Goal: Task Accomplishment & Management: Use online tool/utility

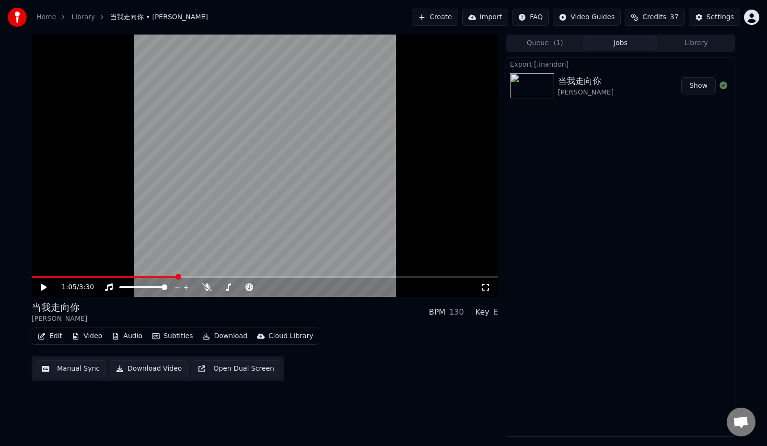
click at [427, 23] on button "Create" at bounding box center [435, 17] width 47 height 17
click at [81, 17] on link "Library" at bounding box center [82, 17] width 23 height 10
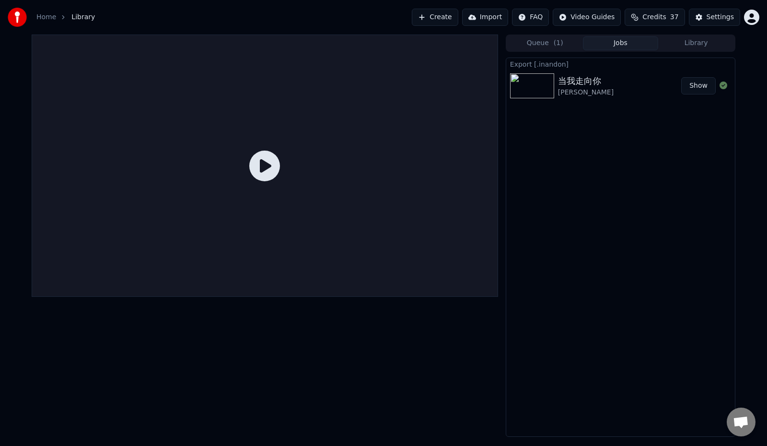
click at [421, 16] on button "Create" at bounding box center [435, 17] width 47 height 17
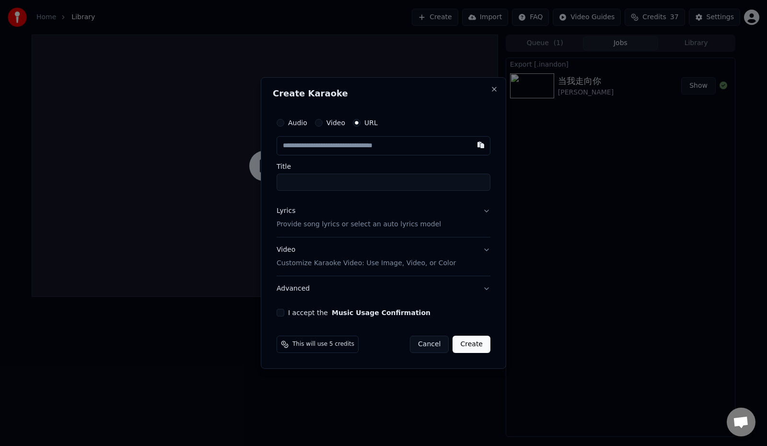
type input "**********"
click at [489, 211] on button "Lyrics Provide song lyrics or select an auto lyrics model" at bounding box center [384, 217] width 214 height 38
type input "**********"
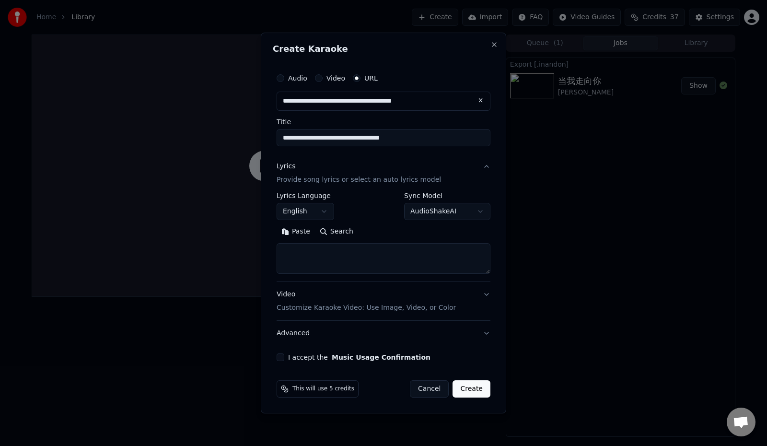
click at [447, 208] on body "**********" at bounding box center [383, 223] width 767 height 446
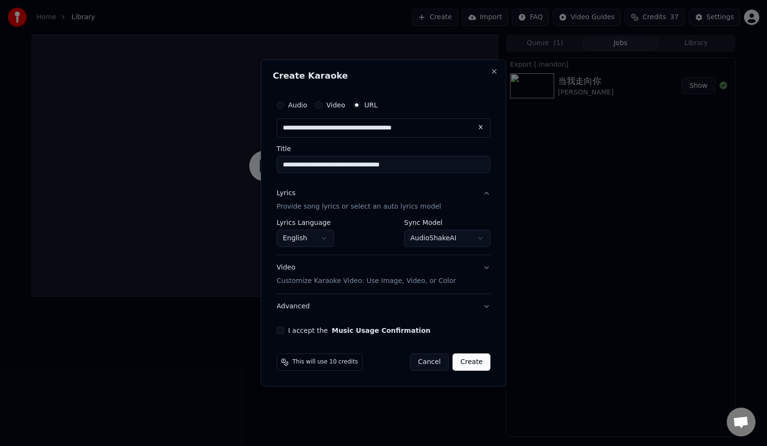
click at [282, 333] on button "I accept the Music Usage Confirmation" at bounding box center [281, 330] width 8 height 8
click at [475, 360] on button "Create" at bounding box center [472, 361] width 38 height 17
select select "**********"
select select
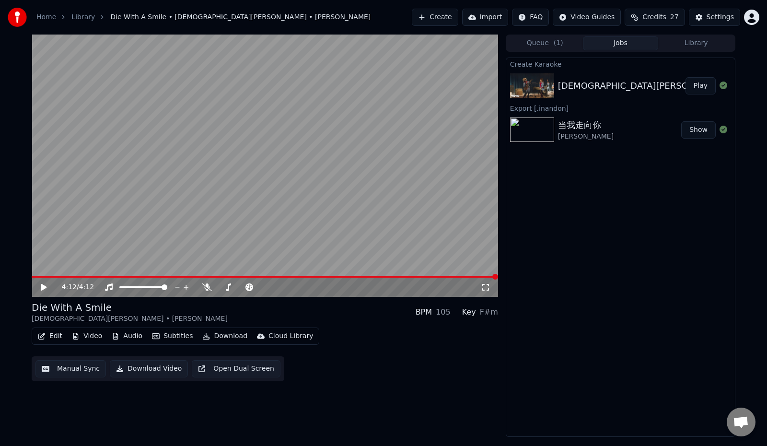
click at [40, 286] on icon at bounding box center [50, 287] width 23 height 8
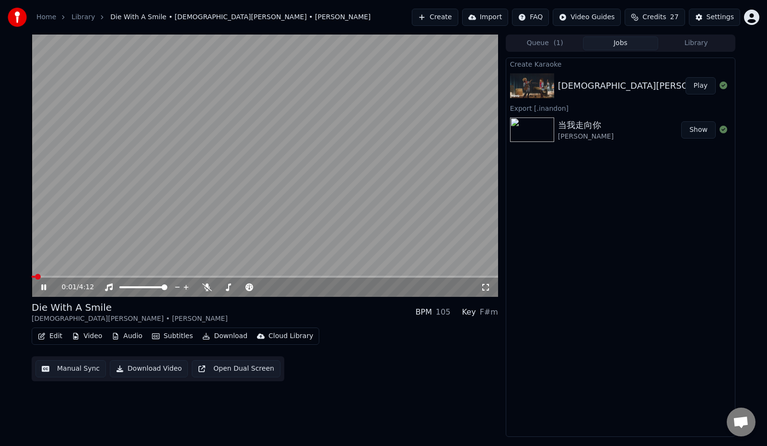
click at [207, 290] on icon at bounding box center [207, 287] width 10 height 8
click at [42, 288] on icon at bounding box center [43, 287] width 5 height 6
click at [47, 287] on icon at bounding box center [44, 287] width 6 height 7
click at [206, 285] on icon at bounding box center [206, 287] width 5 height 8
click at [206, 285] on icon at bounding box center [207, 287] width 10 height 8
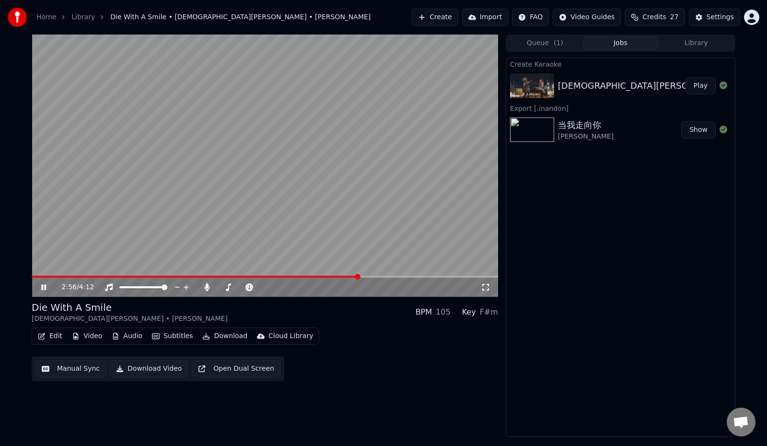
click at [348, 275] on video at bounding box center [265, 166] width 466 height 262
click at [352, 277] on span at bounding box center [195, 277] width 327 height 2
click at [45, 286] on icon at bounding box center [50, 287] width 23 height 8
click at [338, 277] on span at bounding box center [201, 277] width 338 height 2
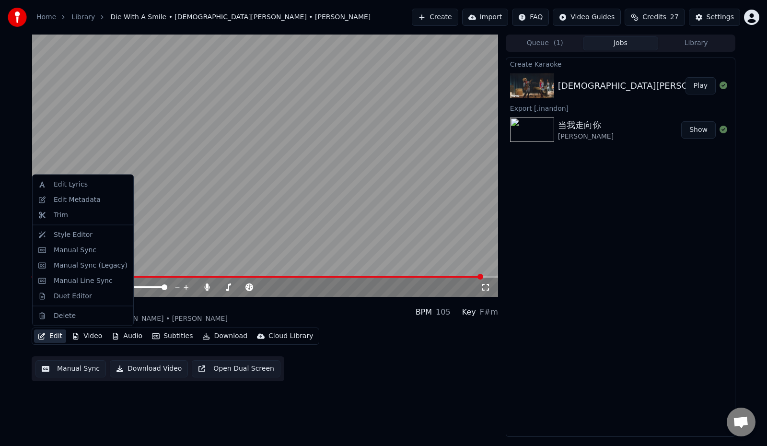
click at [52, 338] on button "Edit" at bounding box center [50, 335] width 32 height 13
click at [90, 268] on div "Manual Sync (Legacy)" at bounding box center [91, 265] width 74 height 10
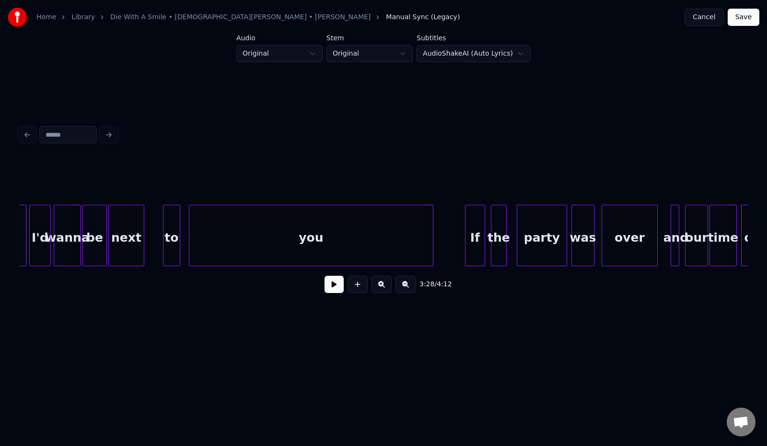
scroll to position [0, 13919]
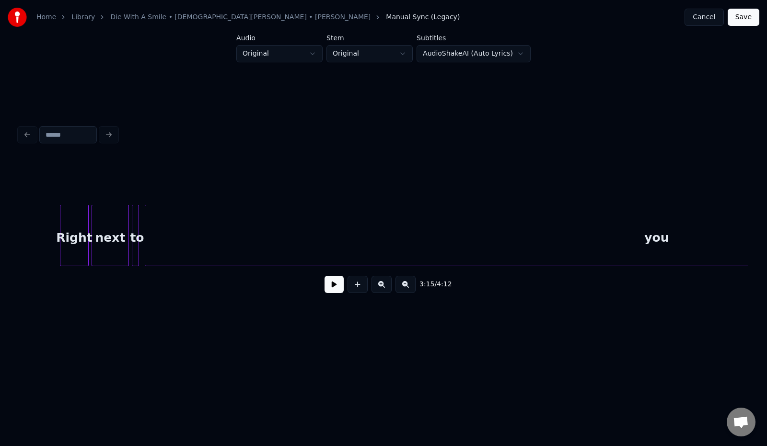
scroll to position [0, 12002]
click at [330, 291] on button at bounding box center [334, 284] width 19 height 17
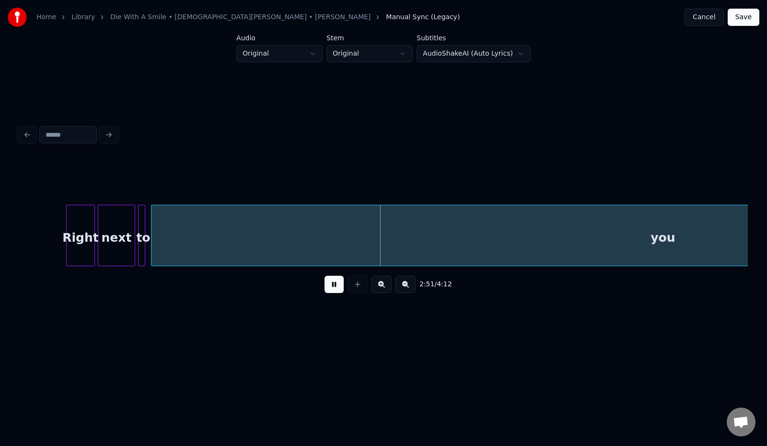
click at [326, 288] on button at bounding box center [334, 284] width 19 height 17
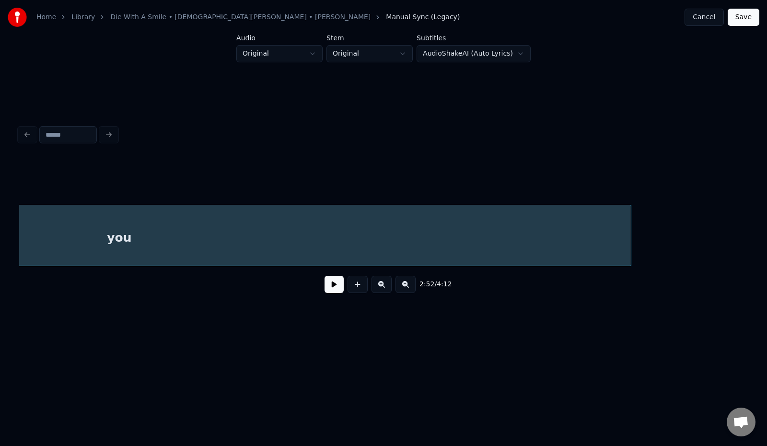
scroll to position [0, 12571]
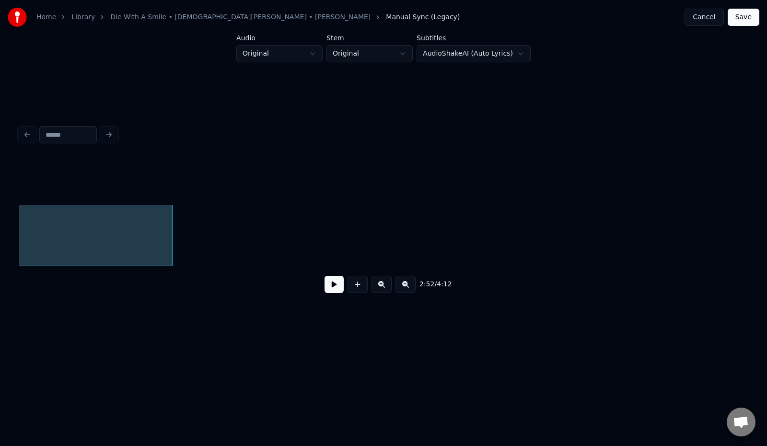
click at [170, 233] on div at bounding box center [170, 235] width 3 height 60
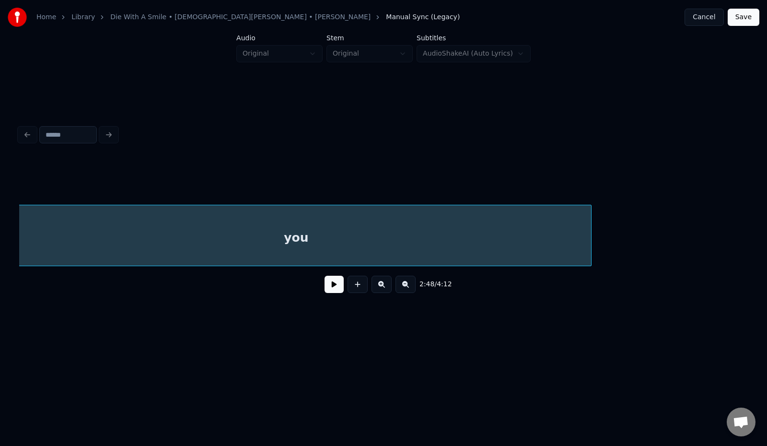
scroll to position [0, 12158]
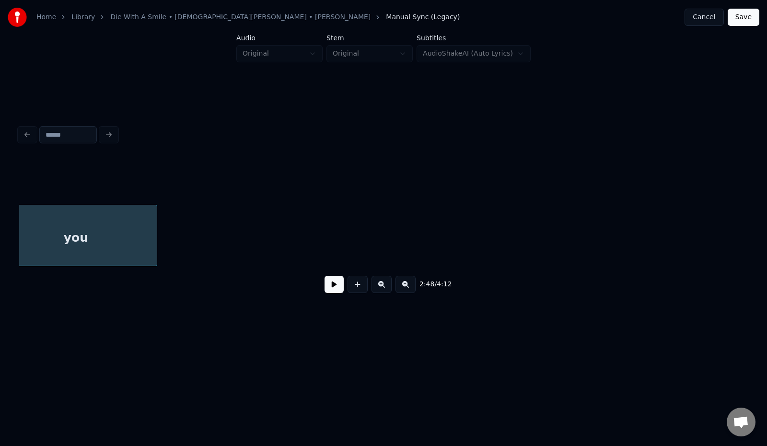
click at [154, 233] on div at bounding box center [155, 235] width 3 height 60
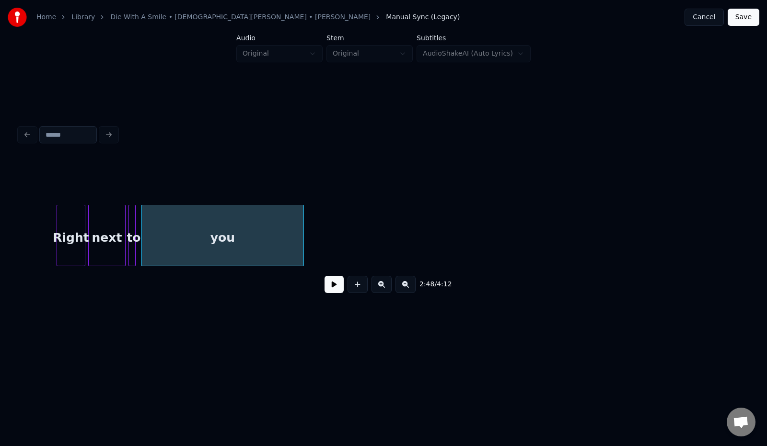
scroll to position [0, 11785]
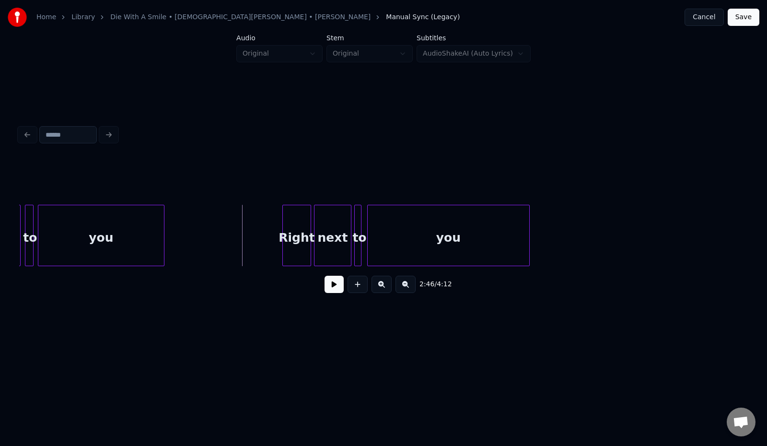
click at [329, 289] on button at bounding box center [334, 284] width 19 height 17
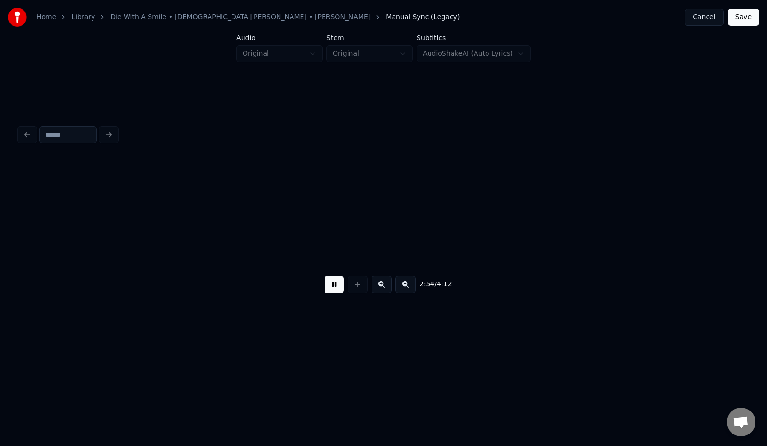
scroll to position [0, 12514]
click at [741, 22] on button "Save" at bounding box center [744, 17] width 32 height 17
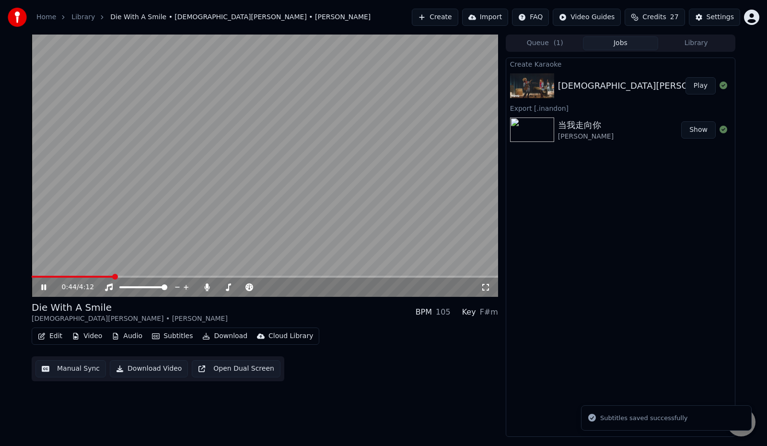
click at [112, 274] on span at bounding box center [115, 277] width 6 height 6
click at [289, 280] on span at bounding box center [288, 277] width 6 height 6
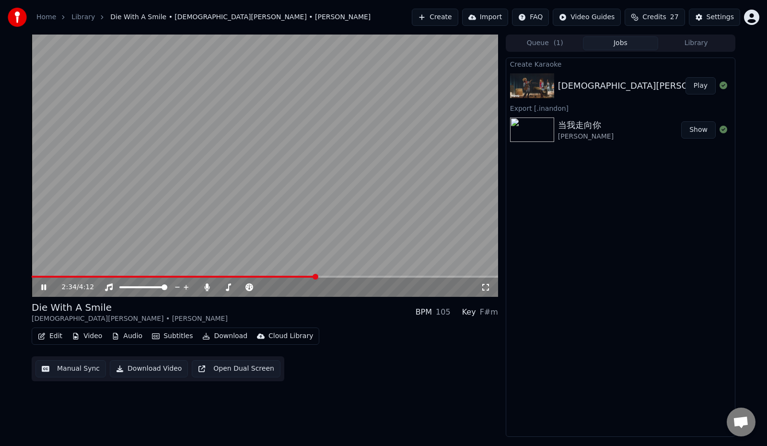
click at [316, 276] on span at bounding box center [316, 277] width 6 height 6
click at [337, 278] on div "3:14 / 4:12" at bounding box center [265, 287] width 466 height 19
click at [336, 276] on span at bounding box center [212, 277] width 360 height 2
click at [321, 276] on span at bounding box center [186, 277] width 308 height 2
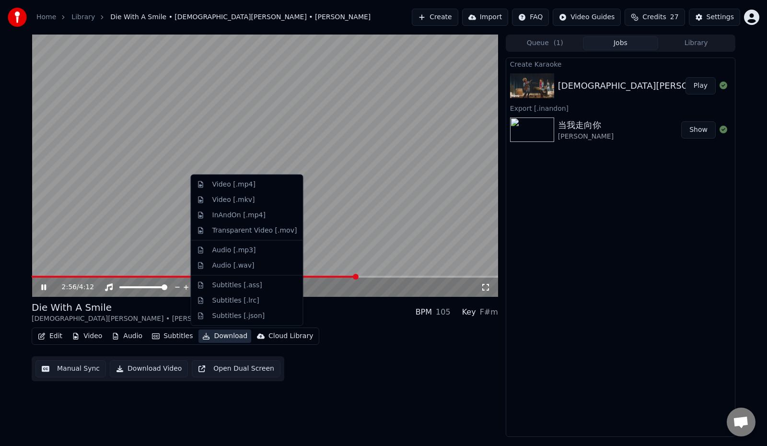
click at [232, 337] on button "Download" at bounding box center [224, 335] width 53 height 13
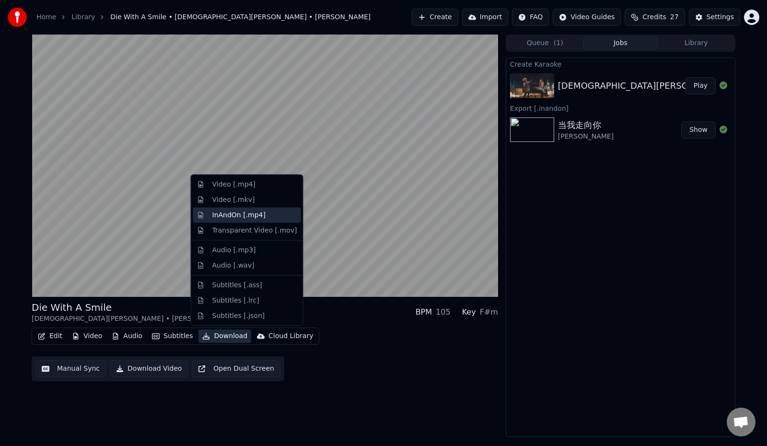
click at [245, 215] on div "InAndOn [.mp4]" at bounding box center [239, 215] width 54 height 10
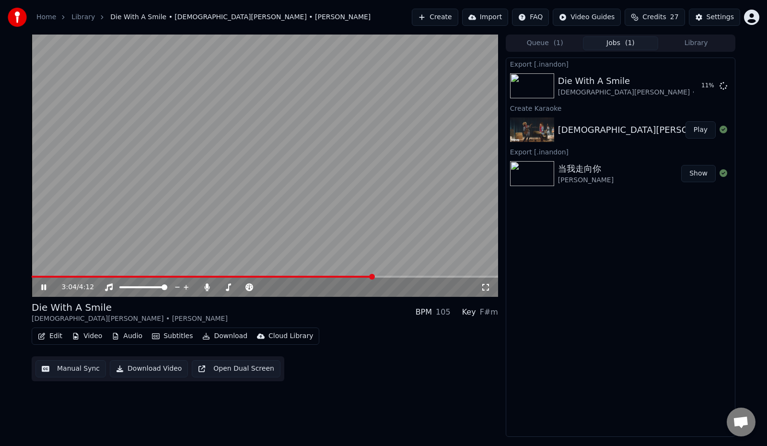
click at [46, 289] on icon at bounding box center [43, 287] width 5 height 6
click at [701, 86] on button "Show" at bounding box center [698, 85] width 35 height 17
click at [715, 15] on div "Settings" at bounding box center [720, 17] width 27 height 10
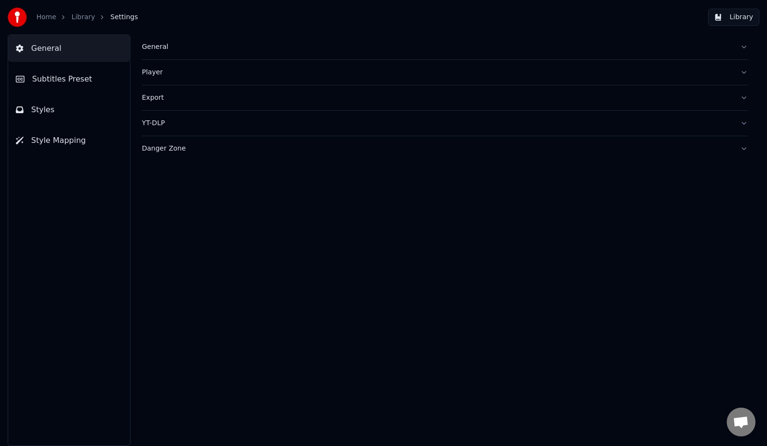
click at [50, 17] on link "Home" at bounding box center [46, 17] width 20 height 10
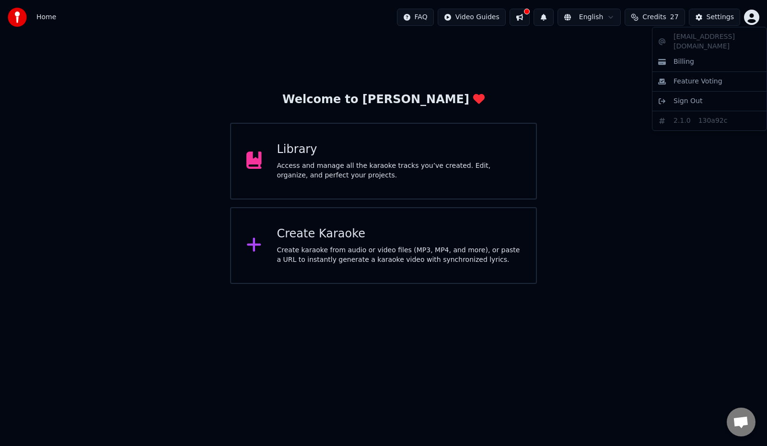
click at [754, 16] on html "Home FAQ Video Guides English Credits 27 Settings Welcome to Youka Library Acce…" at bounding box center [383, 142] width 767 height 284
click at [687, 57] on span "Billing" at bounding box center [684, 62] width 21 height 10
click at [51, 17] on span "Home" at bounding box center [46, 17] width 20 height 10
click at [45, 17] on span "Home" at bounding box center [46, 17] width 20 height 10
click at [371, 176] on div "Access and manage all the karaoke tracks you’ve created. Edit, organize, and pe…" at bounding box center [399, 170] width 244 height 19
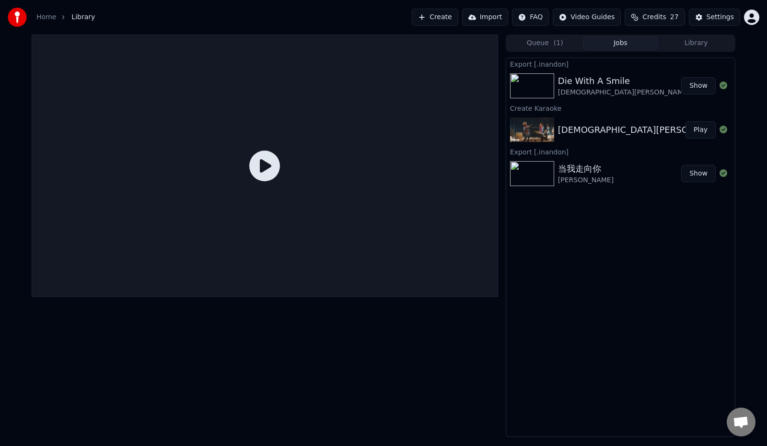
click at [425, 20] on button "Create" at bounding box center [435, 17] width 47 height 17
